Goal: Browse casually

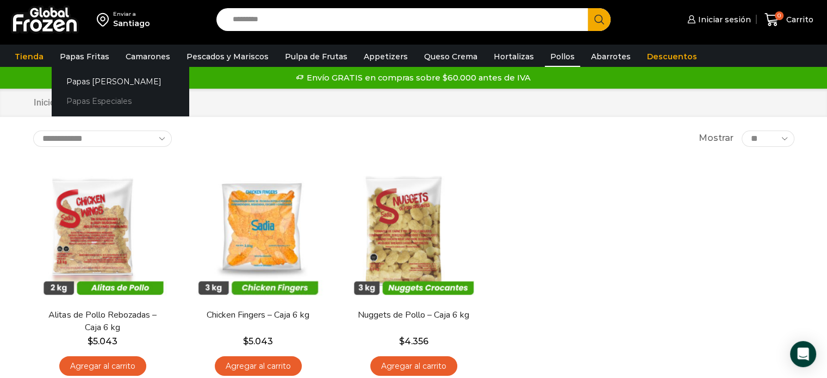
click at [94, 102] on link "Papas Especiales" at bounding box center [120, 101] width 137 height 20
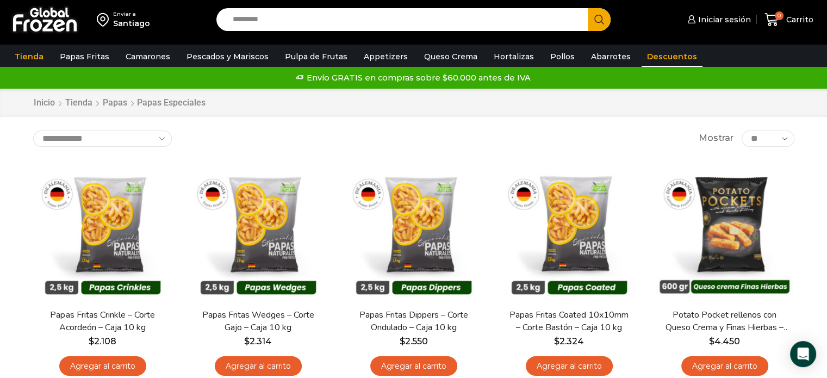
click at [644, 58] on link "Descuentos" at bounding box center [671, 56] width 61 height 21
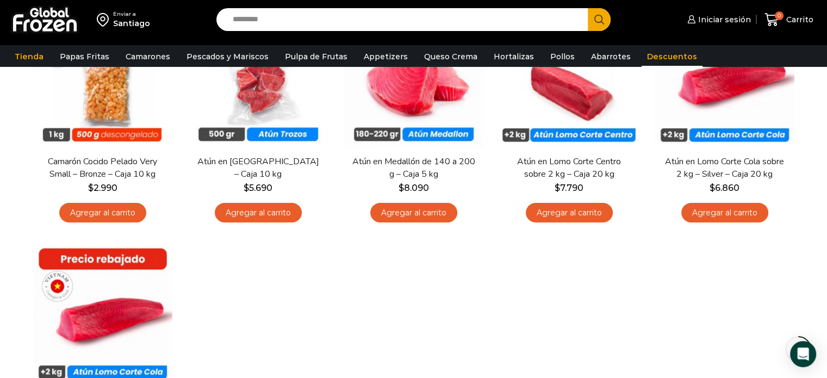
scroll to position [90, 0]
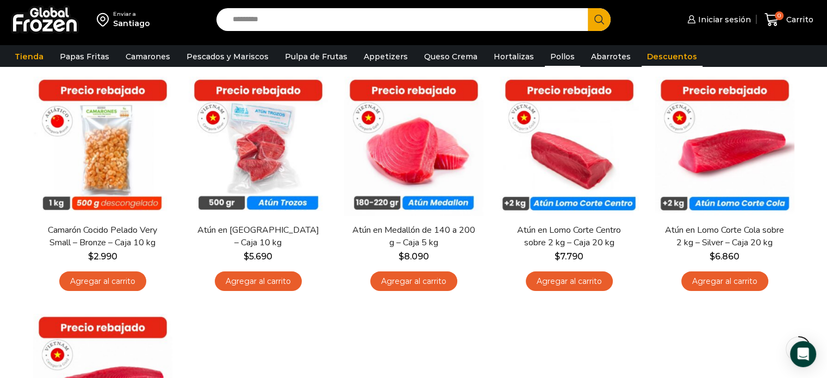
click at [550, 53] on link "Pollos" at bounding box center [562, 56] width 35 height 21
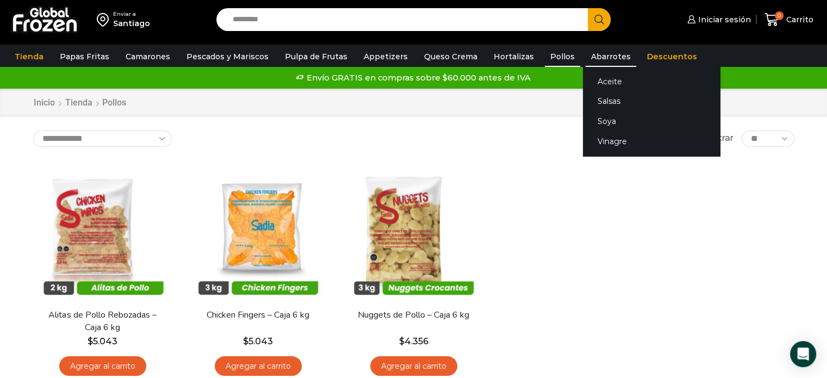
click at [585, 59] on link "Abarrotes" at bounding box center [610, 56] width 51 height 21
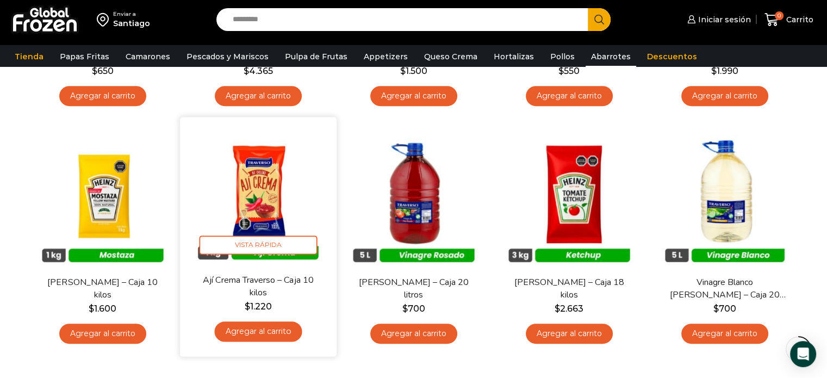
scroll to position [450, 0]
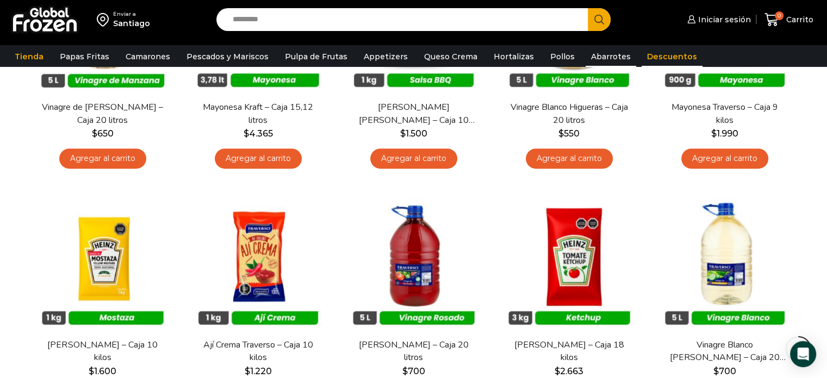
click at [645, 58] on link "Descuentos" at bounding box center [671, 56] width 61 height 21
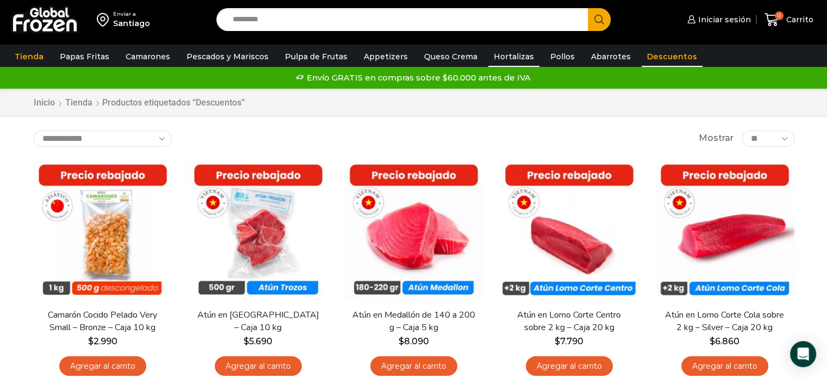
click at [507, 54] on link "Hortalizas" at bounding box center [513, 56] width 51 height 21
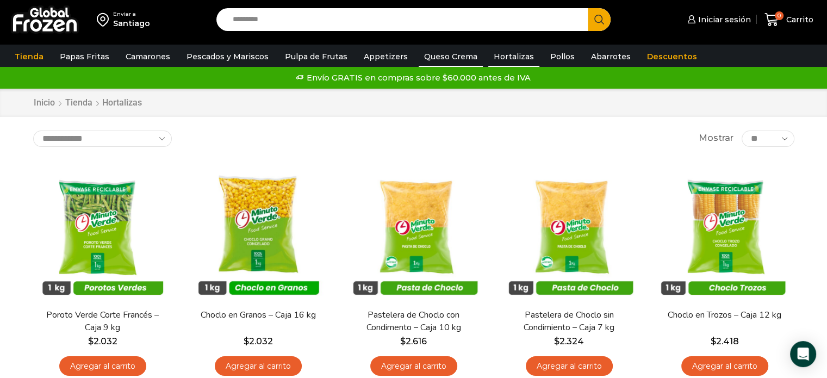
click at [454, 54] on link "Queso Crema" at bounding box center [451, 56] width 64 height 21
click at [448, 55] on link "Queso Crema" at bounding box center [451, 56] width 64 height 21
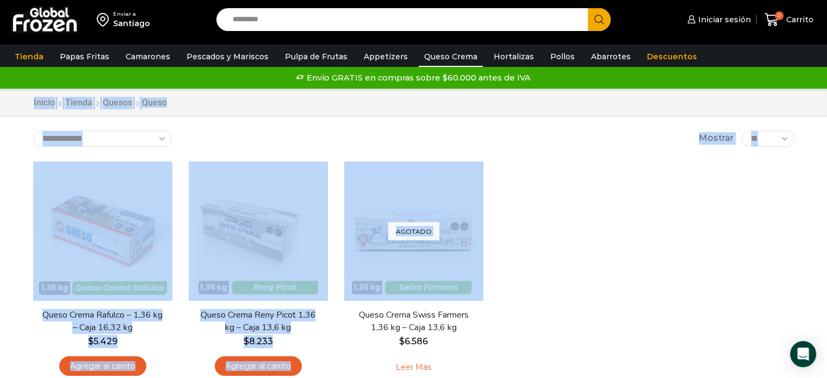
drag, startPoint x: 15, startPoint y: 104, endPoint x: 596, endPoint y: 257, distance: 600.4
click at [596, 257] on div "Enviar a Santiago Search input Search Iniciar sesión" at bounding box center [413, 242] width 827 height 484
click at [683, 250] on div "En stock Vista Rápida Queso Crema Rafulco – 1,36 kg – Caja 16,32 kg $ 5.429 Agr…" at bounding box center [413, 273] width 777 height 240
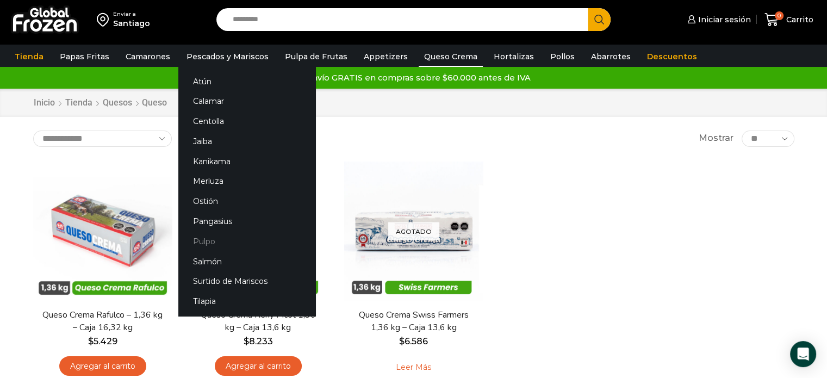
click at [200, 241] on link "Pulpo" at bounding box center [246, 241] width 137 height 20
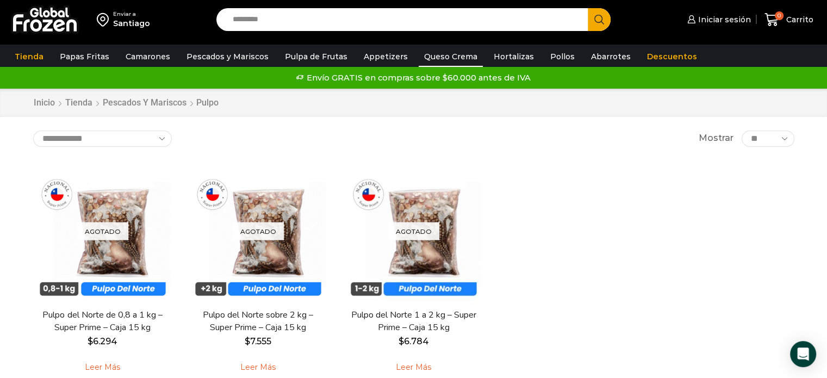
click at [439, 52] on link "Queso Crema" at bounding box center [451, 56] width 64 height 21
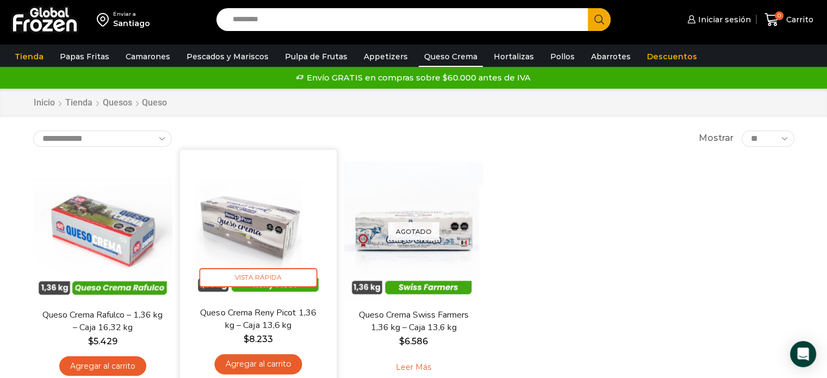
click at [267, 223] on img at bounding box center [258, 228] width 140 height 140
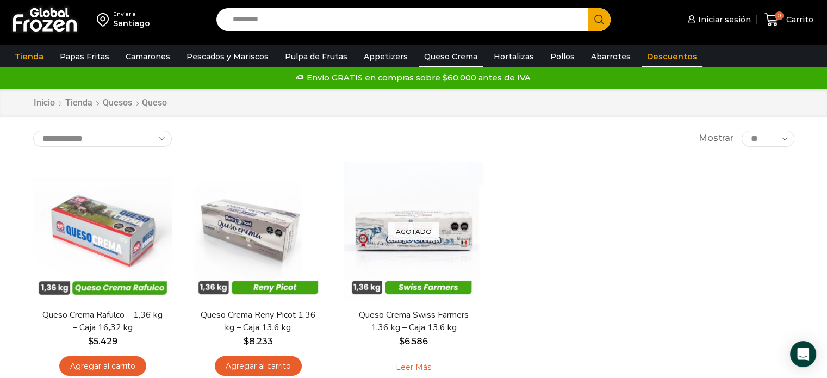
click at [641, 57] on link "Descuentos" at bounding box center [671, 56] width 61 height 21
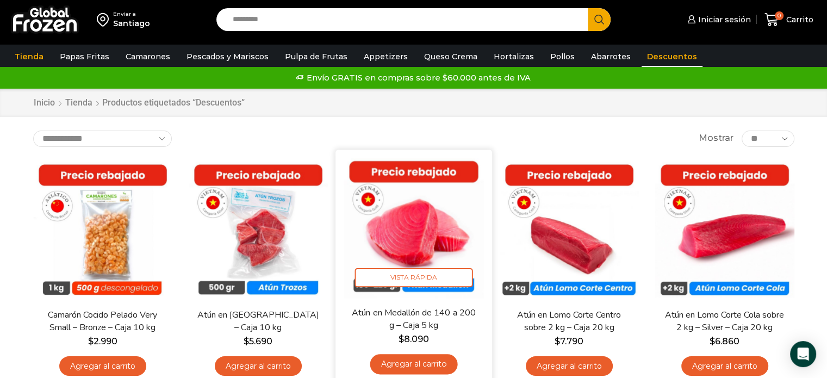
click at [412, 239] on img at bounding box center [414, 228] width 140 height 140
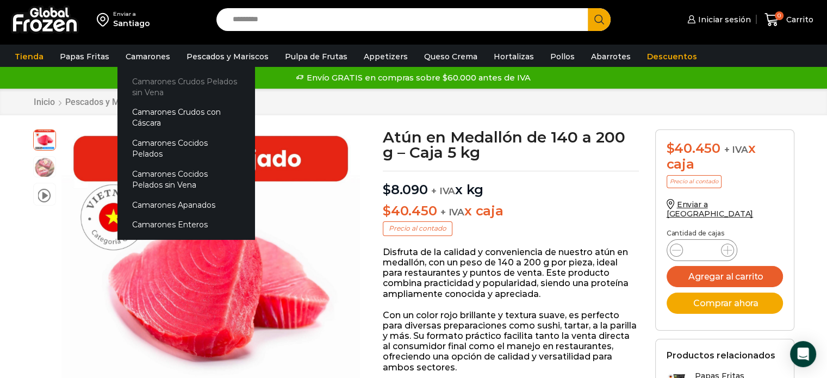
click at [147, 80] on link "Camarones Crudos Pelados sin Vena" at bounding box center [185, 86] width 137 height 31
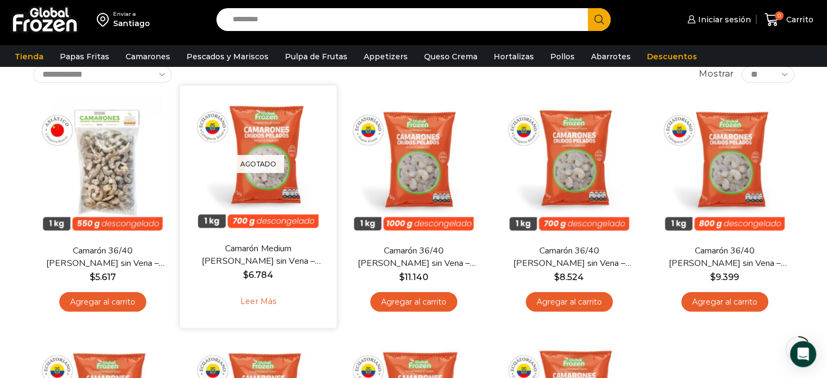
scroll to position [90, 0]
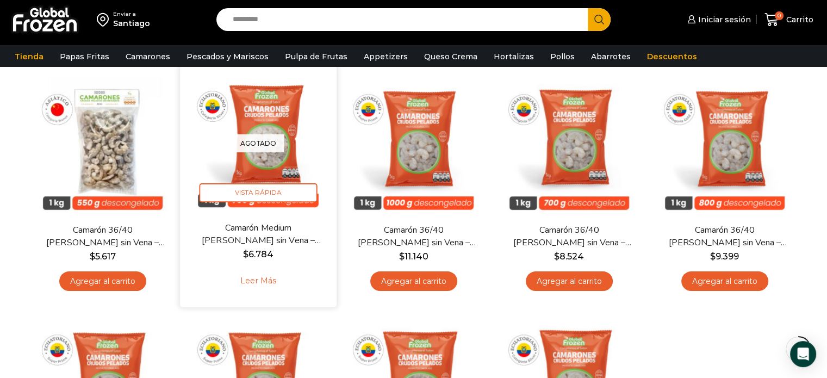
click at [263, 159] on div "Agotado Vista Rápida" at bounding box center [258, 143] width 140 height 140
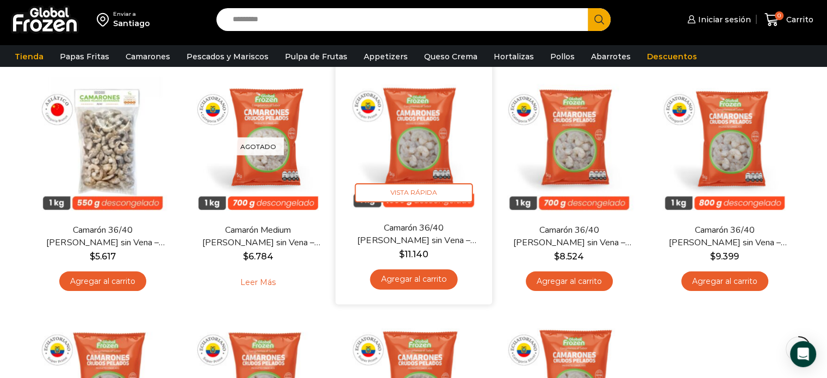
click at [409, 160] on img at bounding box center [414, 143] width 140 height 140
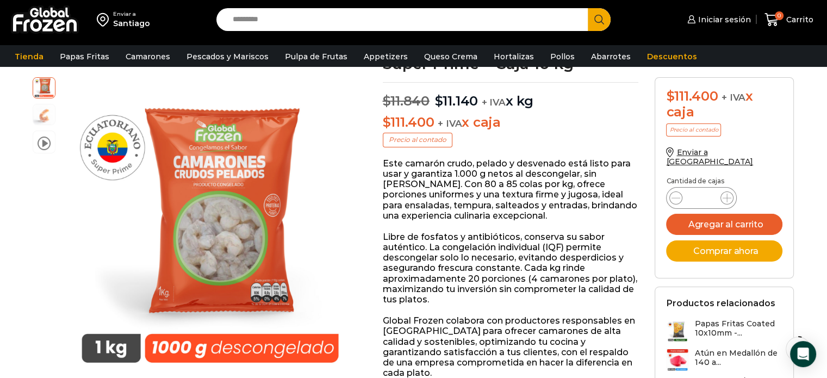
scroll to position [182, 0]
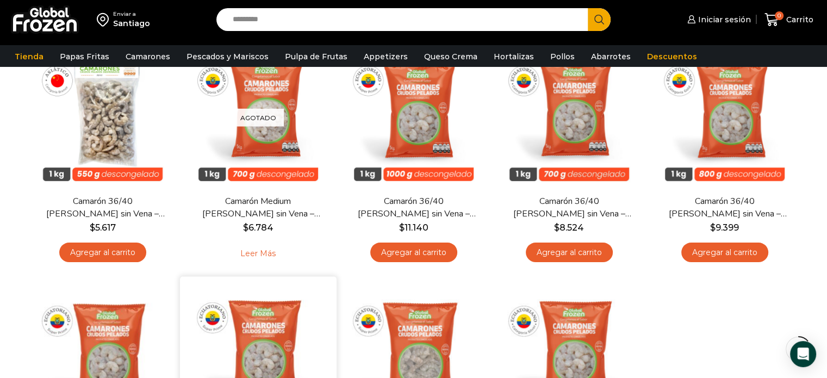
scroll to position [181, 0]
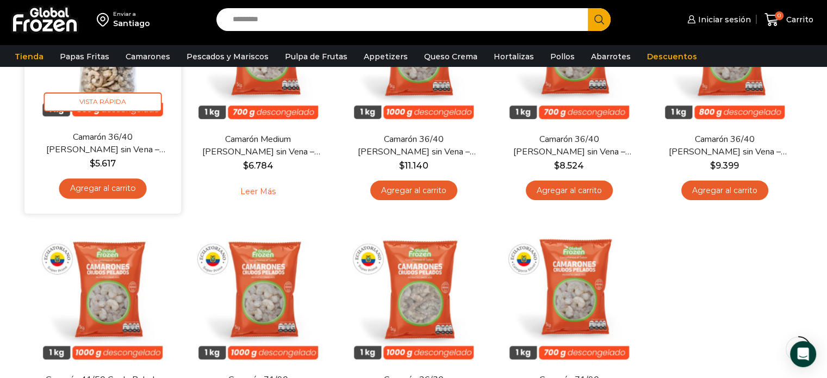
click at [110, 81] on img at bounding box center [103, 52] width 140 height 140
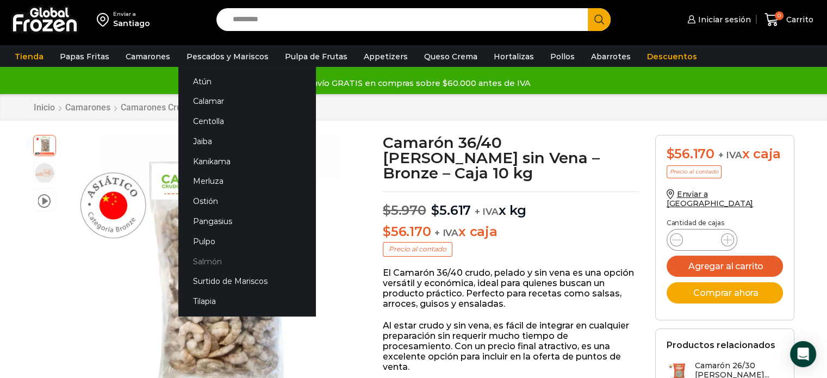
click at [205, 263] on link "Salmón" at bounding box center [246, 261] width 137 height 20
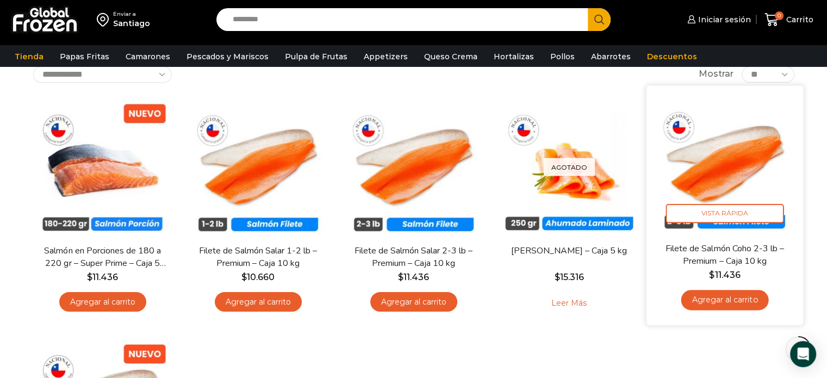
scroll to position [90, 0]
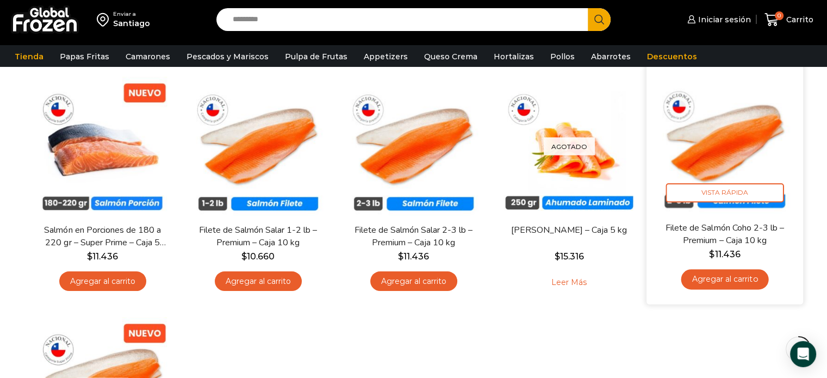
click at [724, 144] on img at bounding box center [725, 143] width 140 height 140
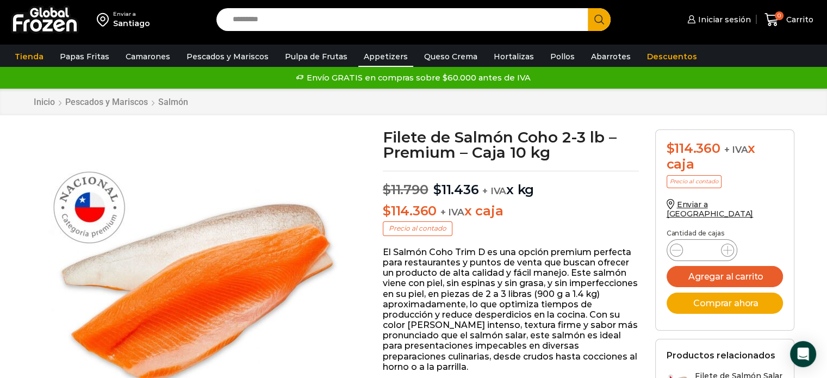
click at [362, 57] on link "Appetizers" at bounding box center [385, 56] width 55 height 21
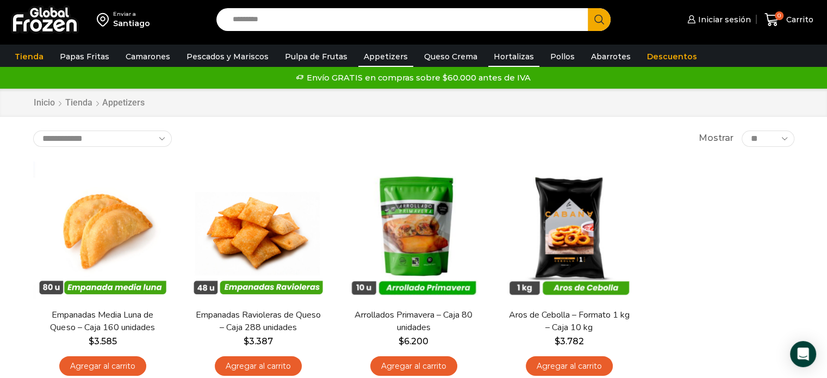
click at [491, 57] on link "Hortalizas" at bounding box center [513, 56] width 51 height 21
